Goal: Task Accomplishment & Management: Manage account settings

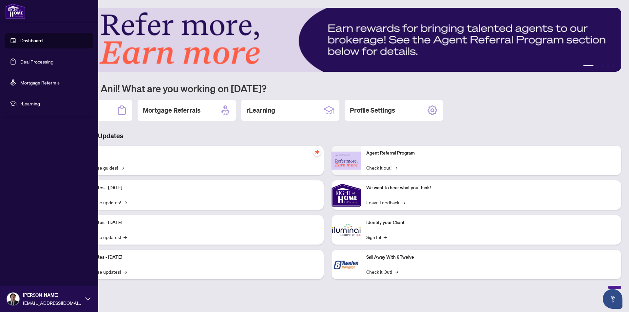
click at [38, 62] on link "Deal Processing" at bounding box center [36, 62] width 33 height 6
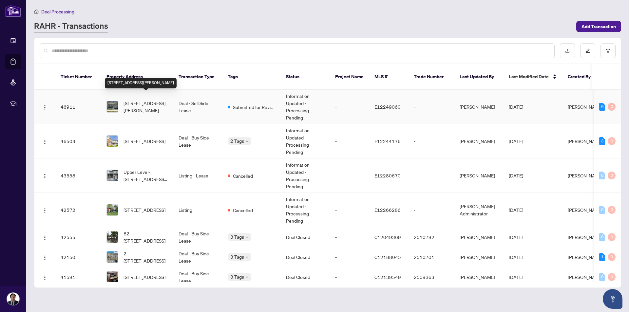
click at [140, 100] on span "1105 Marathon Ave, Pickering, Ontario L1X 0L7, Canada" at bounding box center [146, 107] width 45 height 14
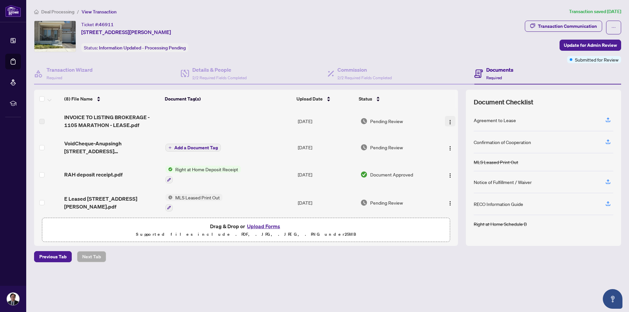
click at [448, 122] on img "button" at bounding box center [450, 122] width 5 height 5
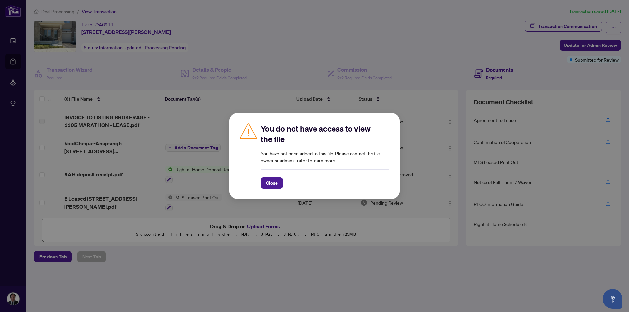
click at [202, 122] on div "You do not have access to view the file You have not been added to this file. P…" at bounding box center [314, 156] width 629 height 312
click at [270, 184] on span "Close" at bounding box center [272, 183] width 12 height 10
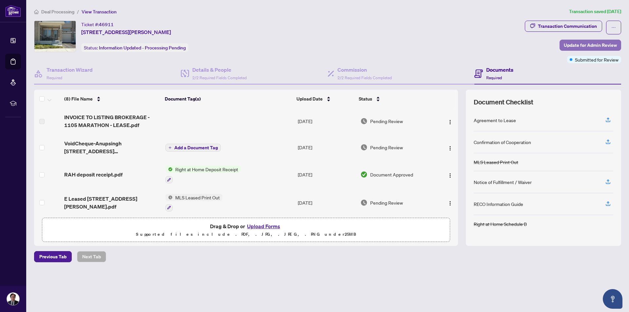
click at [586, 46] on span "Update for Admin Review" at bounding box center [590, 45] width 53 height 10
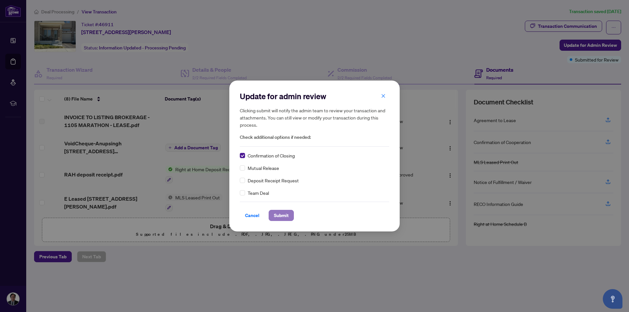
click at [279, 215] on span "Submit" at bounding box center [281, 215] width 15 height 10
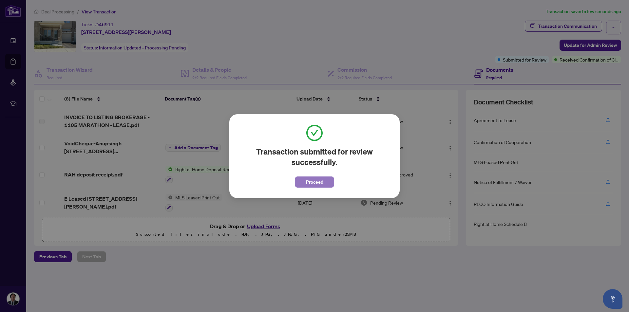
click at [313, 183] on span "Proceed" at bounding box center [314, 182] width 17 height 10
